Goal: Find contact information: Find contact information

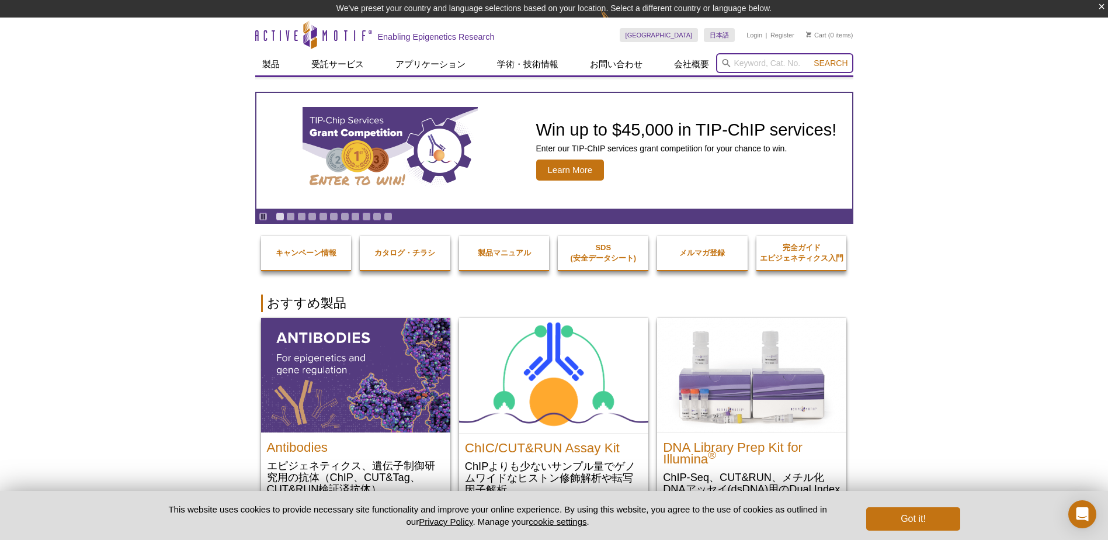
click at [792, 61] on input "search" at bounding box center [784, 63] width 137 height 20
paste input "39770"
type input "39770"
click at [838, 67] on span "Search" at bounding box center [831, 62] width 34 height 9
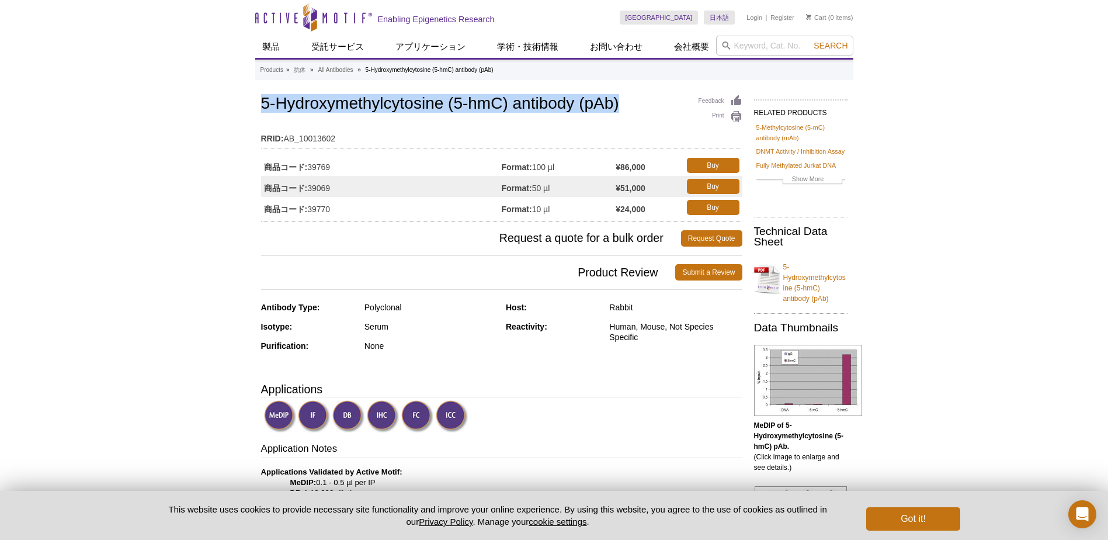
drag, startPoint x: 255, startPoint y: 105, endPoint x: 625, endPoint y: 97, distance: 369.4
copy h1 "5-Hydroxymethylcytosine (5-hmC) antibody (pAb)"
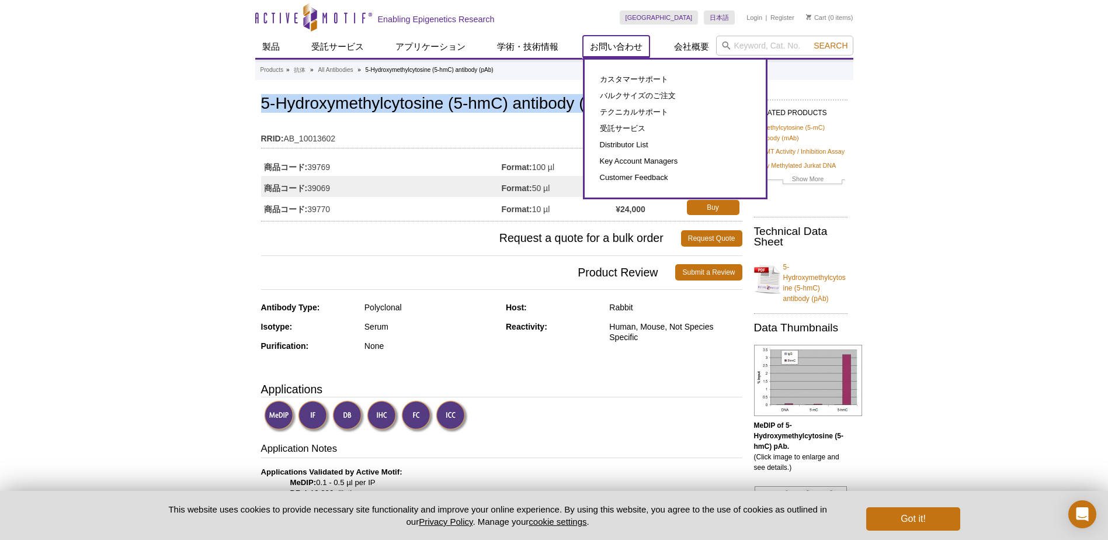
click at [595, 44] on link "お問い合わせ" at bounding box center [616, 47] width 67 height 22
click at [626, 74] on link "カスタマーサポート" at bounding box center [676, 79] width 158 height 16
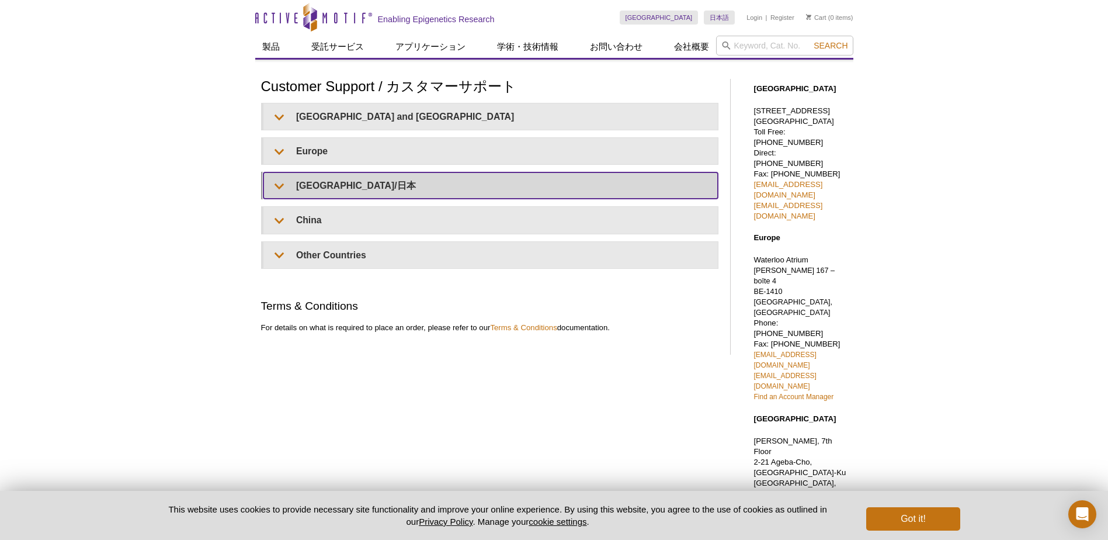
click at [343, 183] on summary "Japan/日本" at bounding box center [491, 185] width 455 height 26
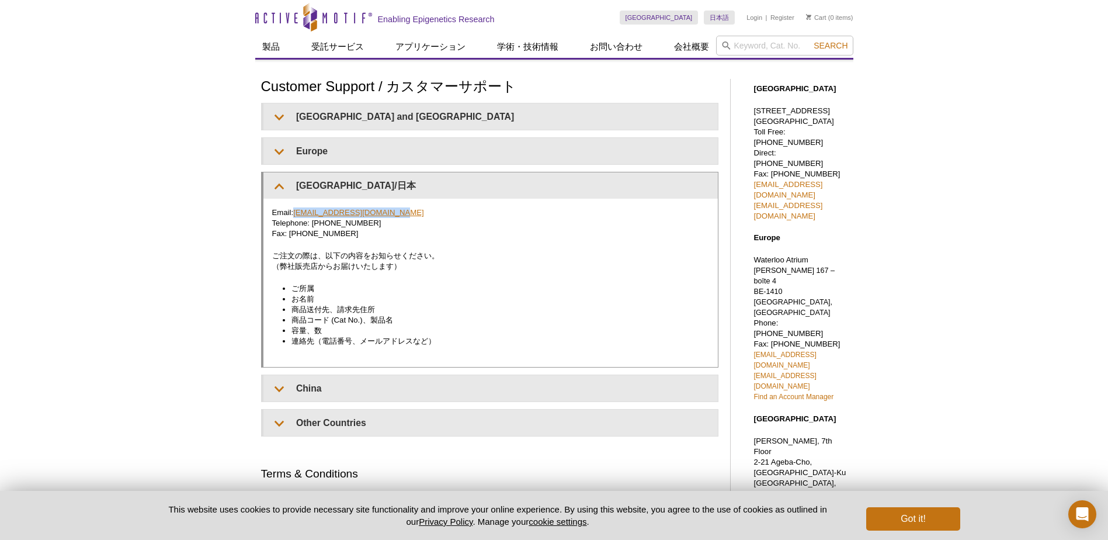
drag, startPoint x: 401, startPoint y: 210, endPoint x: 295, endPoint y: 209, distance: 105.8
click at [295, 209] on p "Email: japantech@activemotif.com Telephone: +81 (0)3 5225 3638 Fax: +81 (0)3 52…" at bounding box center [490, 223] width 437 height 32
copy link "japantech@activemotif.com"
